Goal: Complete application form

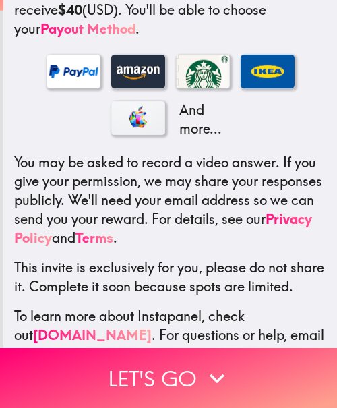
scroll to position [353, 0]
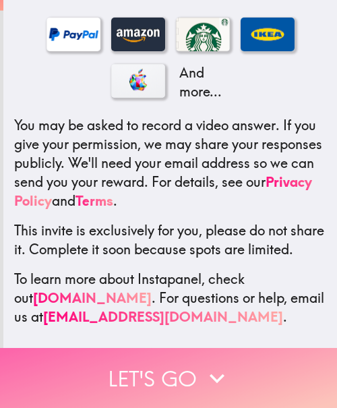
click at [220, 363] on icon "button" at bounding box center [217, 378] width 30 height 30
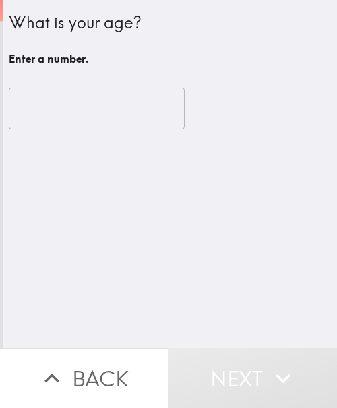
click at [202, 260] on div "What is your age? Enter a number. ​" at bounding box center [170, 174] width 334 height 348
click at [92, 102] on input "number" at bounding box center [97, 109] width 176 height 42
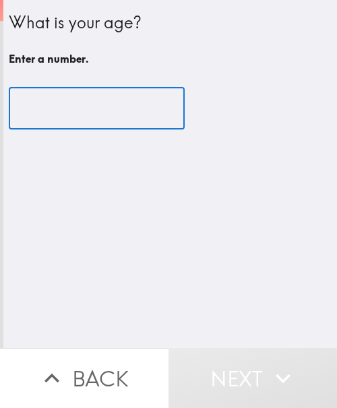
click at [72, 104] on input "number" at bounding box center [97, 109] width 176 height 42
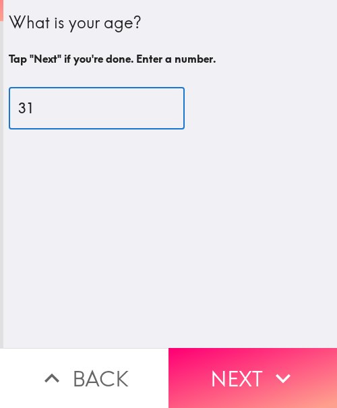
click at [26, 105] on input "31" at bounding box center [97, 109] width 176 height 42
type input "36"
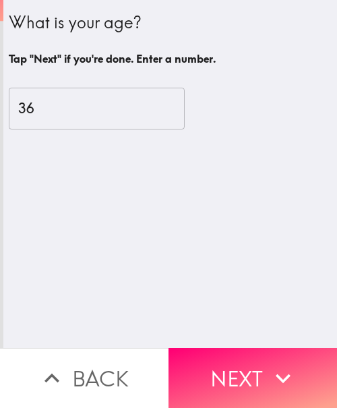
click at [243, 355] on button "Next" at bounding box center [253, 378] width 169 height 60
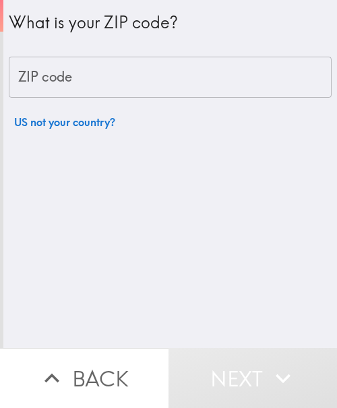
drag, startPoint x: 74, startPoint y: 79, endPoint x: 86, endPoint y: 116, distance: 39.2
click at [74, 79] on input "ZIP code" at bounding box center [170, 78] width 323 height 42
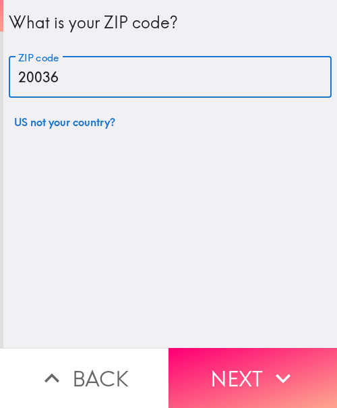
type input "20036"
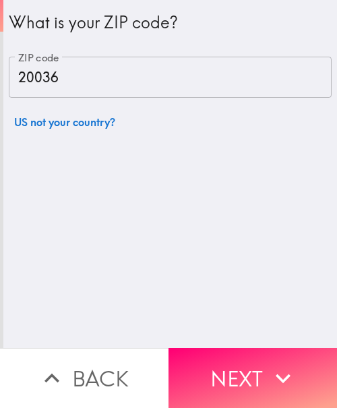
click at [236, 371] on button "Next" at bounding box center [253, 378] width 169 height 60
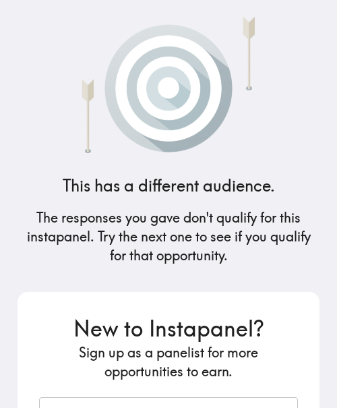
click at [195, 233] on h5 "The responses you gave don't qualify for this instapanel. Try the next one to s…" at bounding box center [169, 236] width 302 height 57
